Goal: Task Accomplishment & Management: Manage account settings

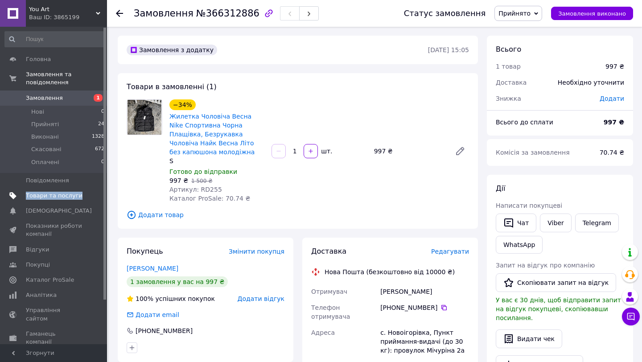
click at [64, 197] on span "Товари та послуги" at bounding box center [54, 196] width 57 height 8
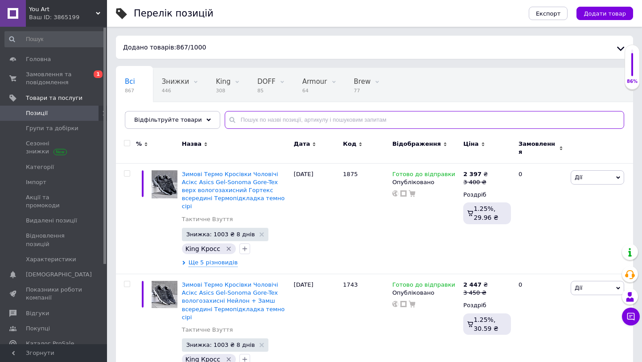
click at [284, 119] on input "text" at bounding box center [425, 120] width 400 height 18
paste input "Вітаю 👋, Prom замовлення : 🧥 [PERSON_NAME] 📏 РОЗМІР - М 🚚 Вибраний спосіб оплат…"
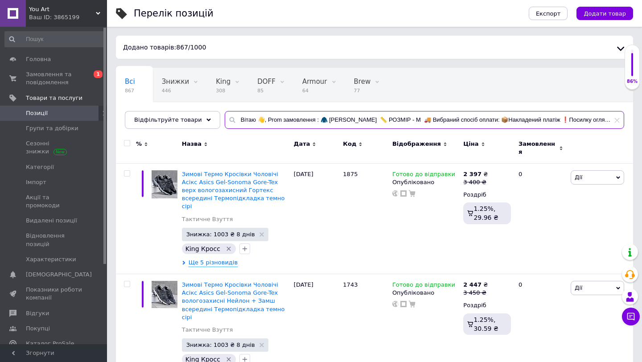
scroll to position [0, 49]
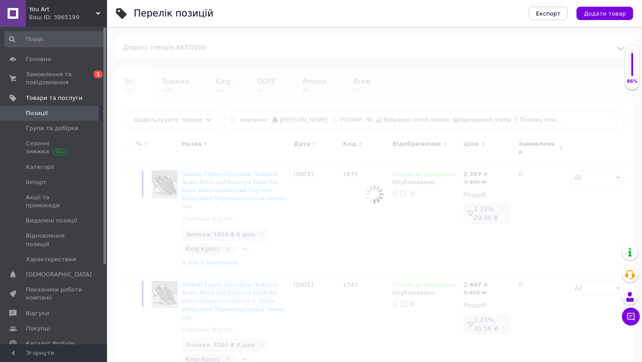
click at [278, 119] on div at bounding box center [374, 194] width 535 height 335
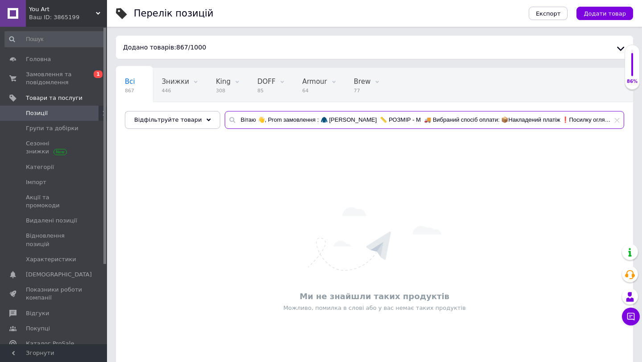
click at [273, 120] on input "Вітаю 👋, Prom замовлення : 🧥 [PERSON_NAME] 📏 РОЗМІР - М 🚚 Вибраний спосіб оплат…" at bounding box center [425, 120] width 400 height 18
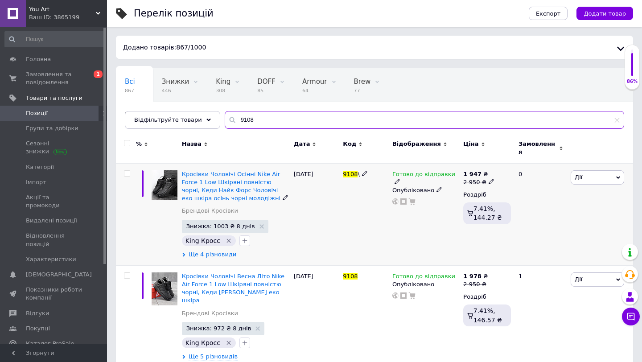
type input "9108"
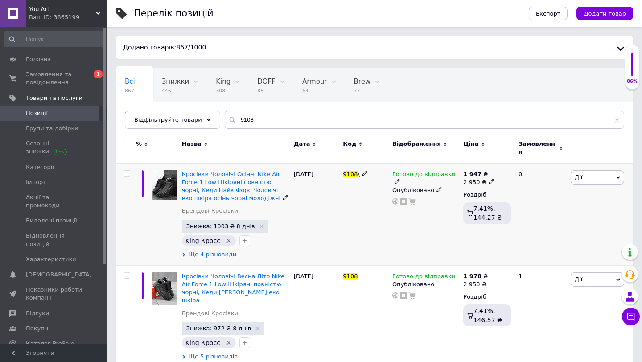
click at [201, 251] on span "Ще 4 різновиди" at bounding box center [213, 255] width 48 height 8
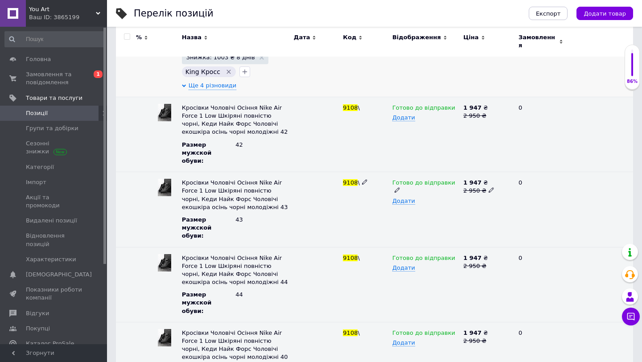
scroll to position [198, 0]
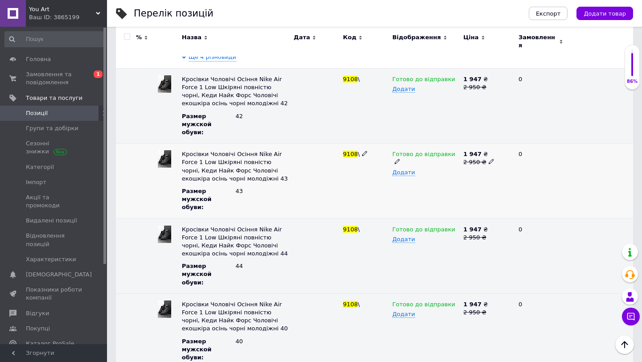
click at [400, 159] on icon at bounding box center [397, 161] width 5 height 5
click at [404, 186] on li "Немає в наявності" at bounding box center [424, 192] width 70 height 12
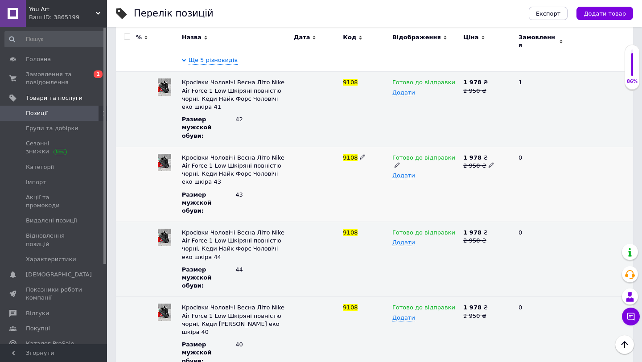
scroll to position [597, 0]
click at [400, 163] on use at bounding box center [397, 165] width 5 height 5
click at [416, 190] on li "Немає в наявності" at bounding box center [424, 196] width 70 height 12
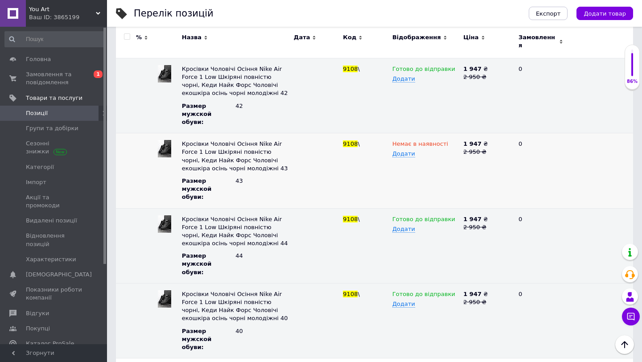
scroll to position [0, 0]
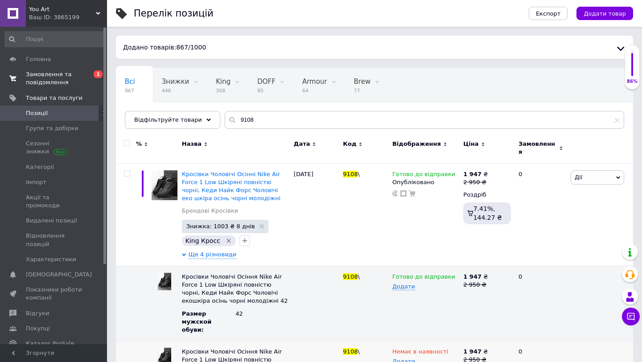
click at [66, 74] on span "Замовлення та повідомлення" at bounding box center [54, 78] width 57 height 16
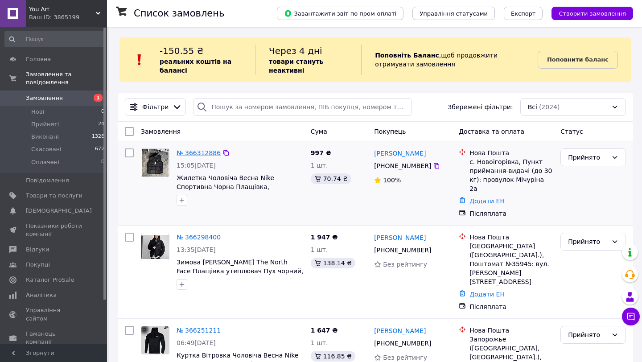
click at [185, 152] on link "№ 366312886" at bounding box center [199, 152] width 44 height 7
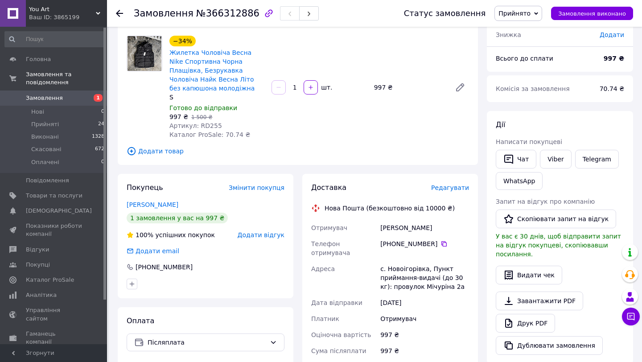
scroll to position [73, 0]
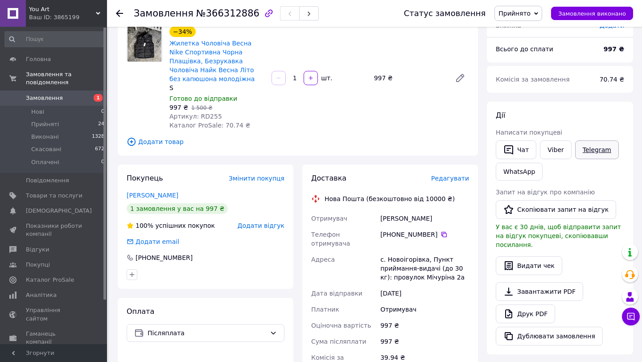
click at [601, 153] on link "Telegram" at bounding box center [597, 149] width 44 height 19
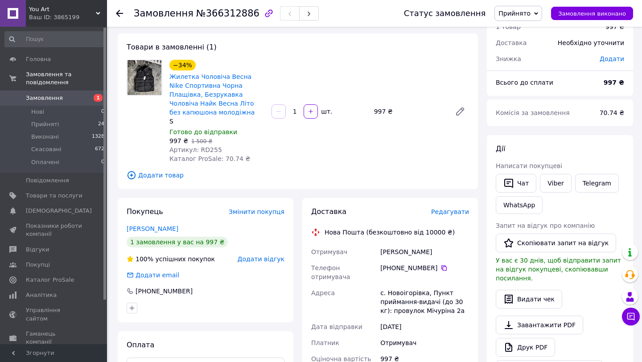
scroll to position [29, 0]
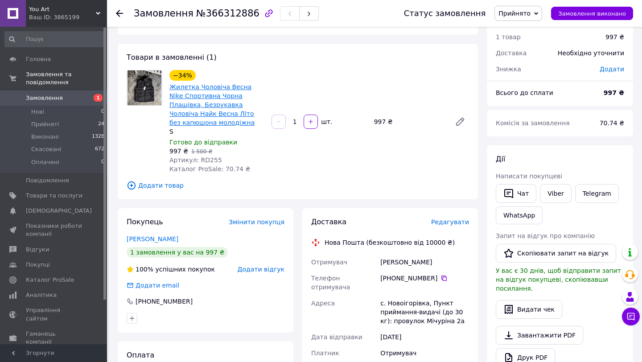
click at [195, 122] on link "Жилетка Чоловіча Весна Nike Спортивна Чорна Плащівка, Безрукавка Чоловіча Найк …" at bounding box center [211, 104] width 85 height 43
click at [391, 263] on div "[PERSON_NAME]" at bounding box center [425, 262] width 92 height 16
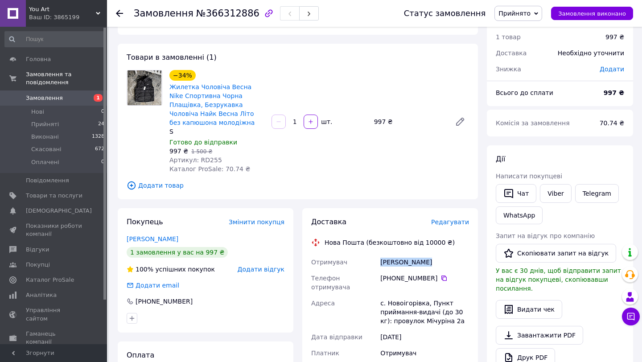
click at [391, 263] on div "[PERSON_NAME]" at bounding box center [425, 262] width 92 height 16
copy div "[PERSON_NAME]"
click at [444, 277] on icon at bounding box center [443, 278] width 5 height 5
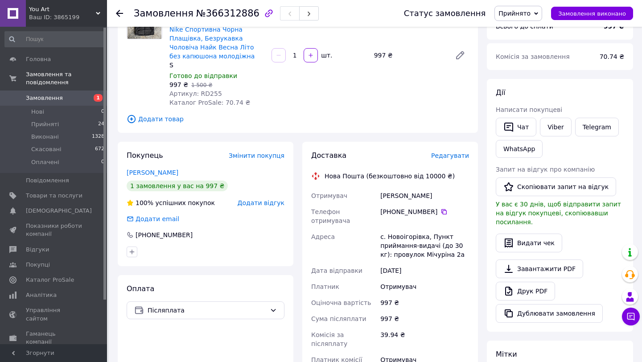
scroll to position [109, 0]
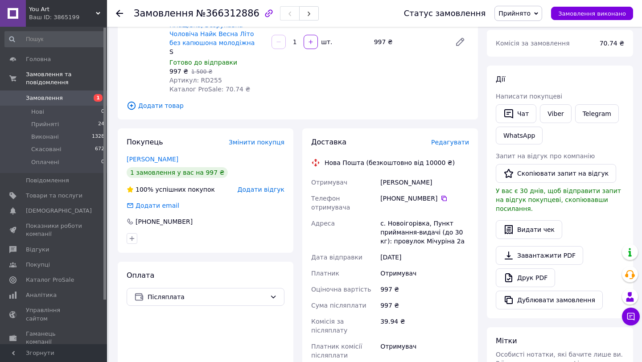
click at [407, 218] on div "с. Новоігорівка, Пункт приймання-видачі (до 30 кг): провулок Мічуріна 2а" at bounding box center [425, 232] width 92 height 34
copy div "Новоігорівка"
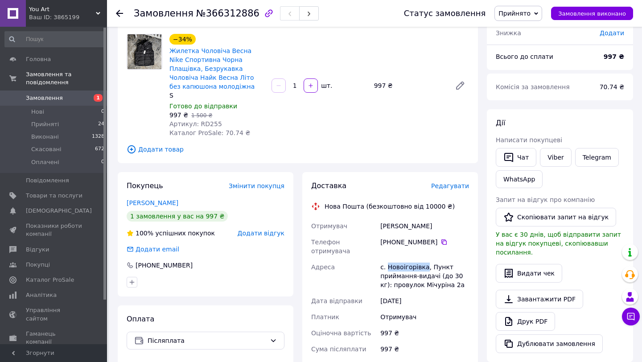
scroll to position [164, 0]
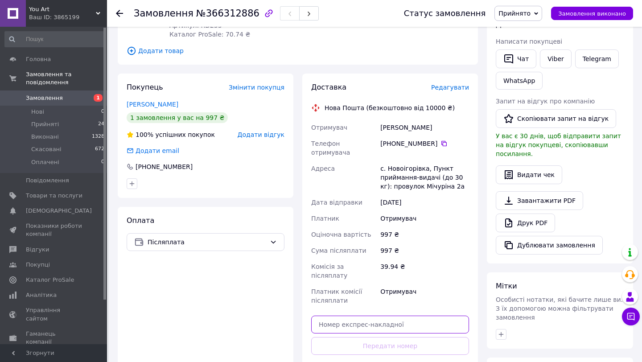
click at [382, 316] on input "text" at bounding box center [390, 325] width 158 height 18
paste input "20451269149613"
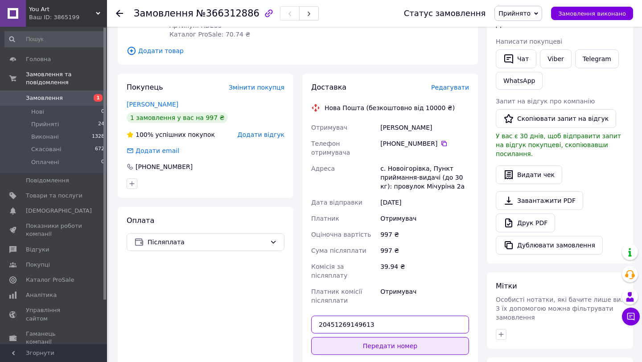
type input "20451269149613"
click at [378, 337] on button "Передати номер" at bounding box center [390, 346] width 158 height 18
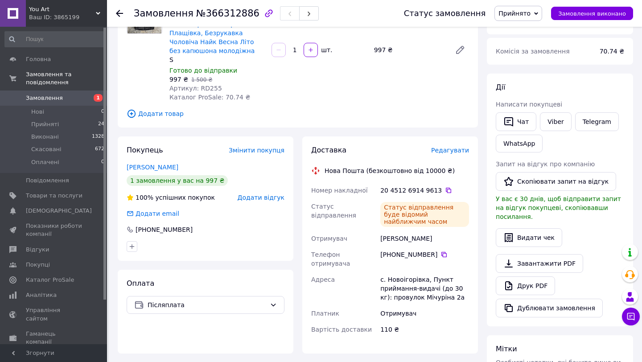
scroll to position [0, 0]
